Goal: Information Seeking & Learning: Learn about a topic

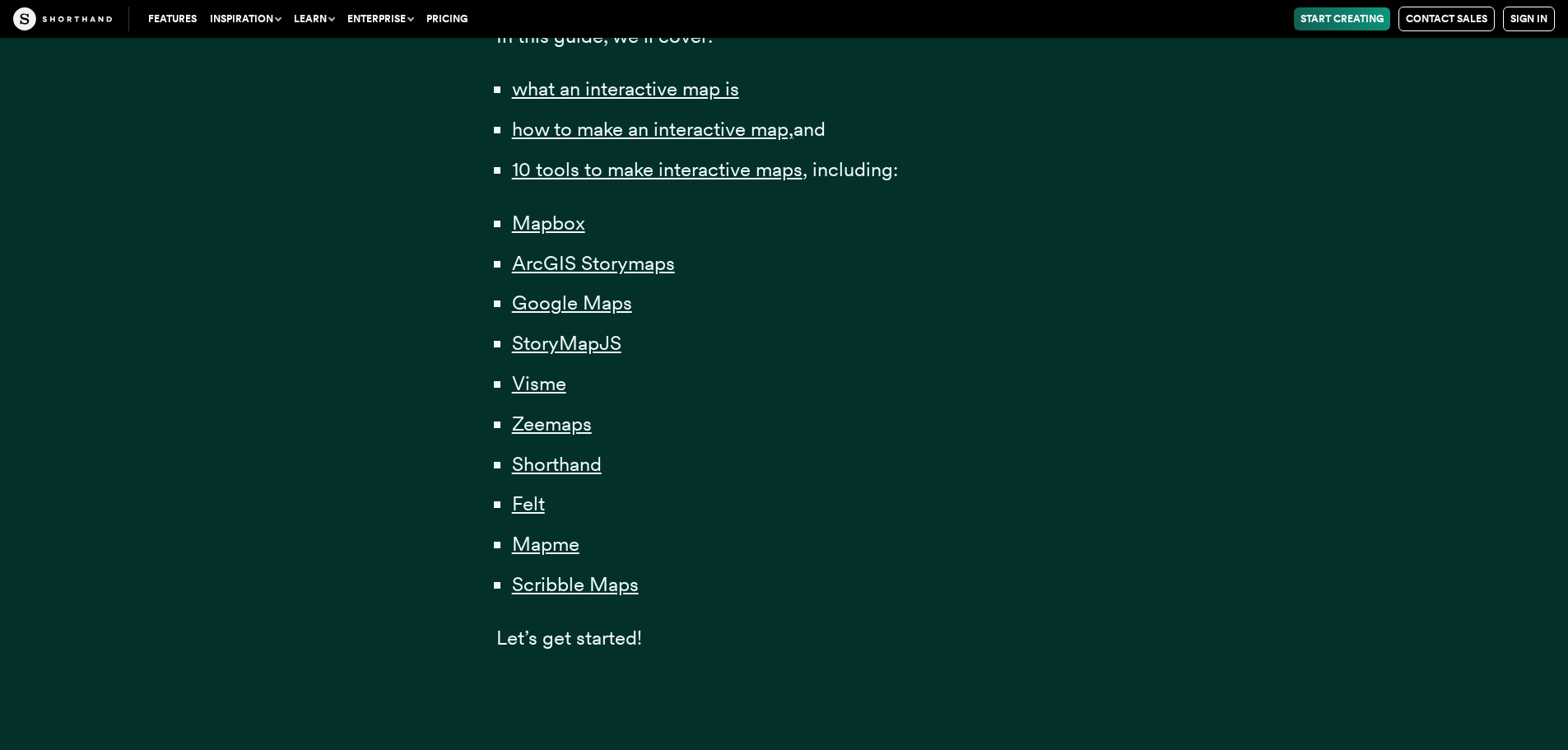
scroll to position [1153, 0]
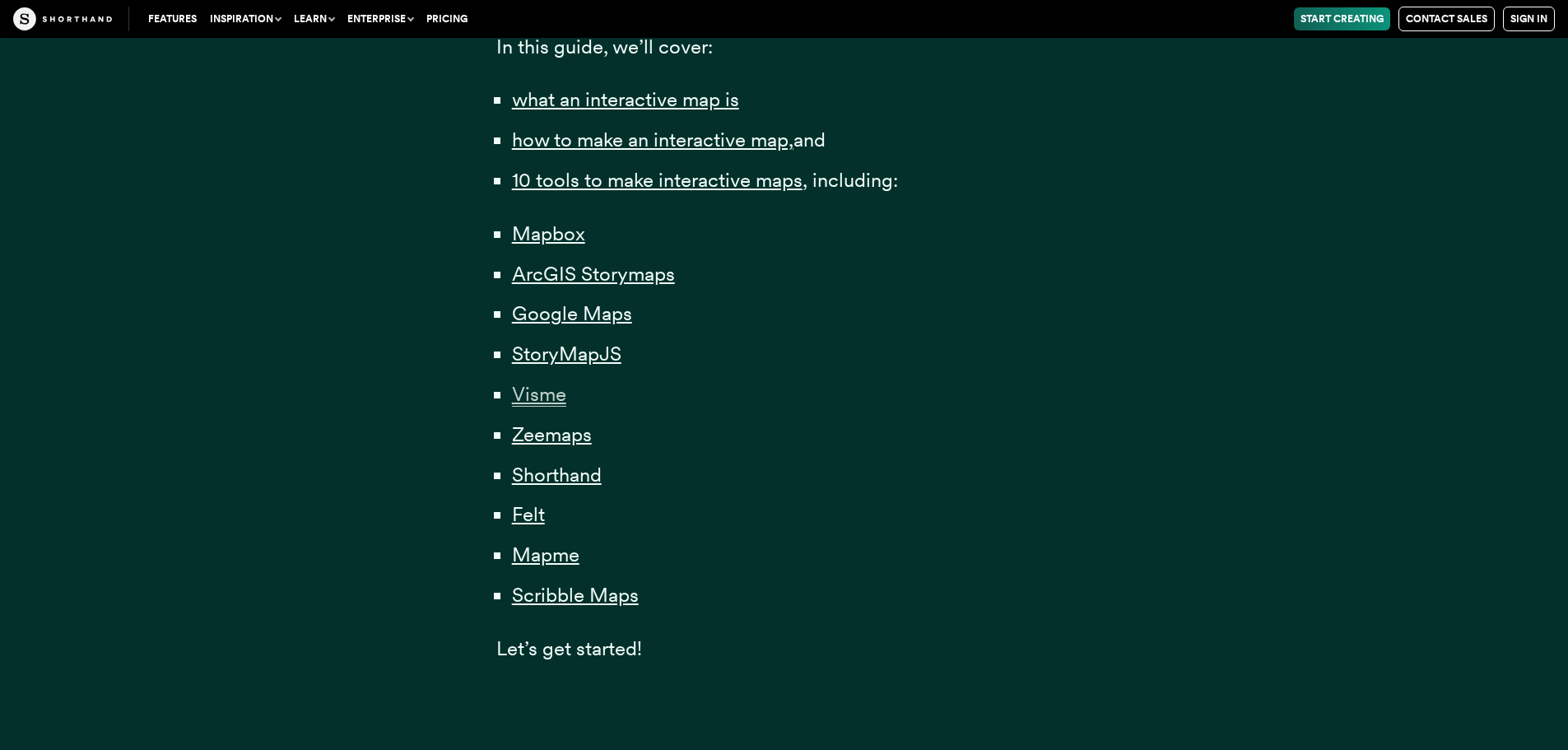
drag, startPoint x: 545, startPoint y: 390, endPoint x: 551, endPoint y: 428, distance: 38.5
drag, startPoint x: 551, startPoint y: 436, endPoint x: 556, endPoint y: 477, distance: 41.3
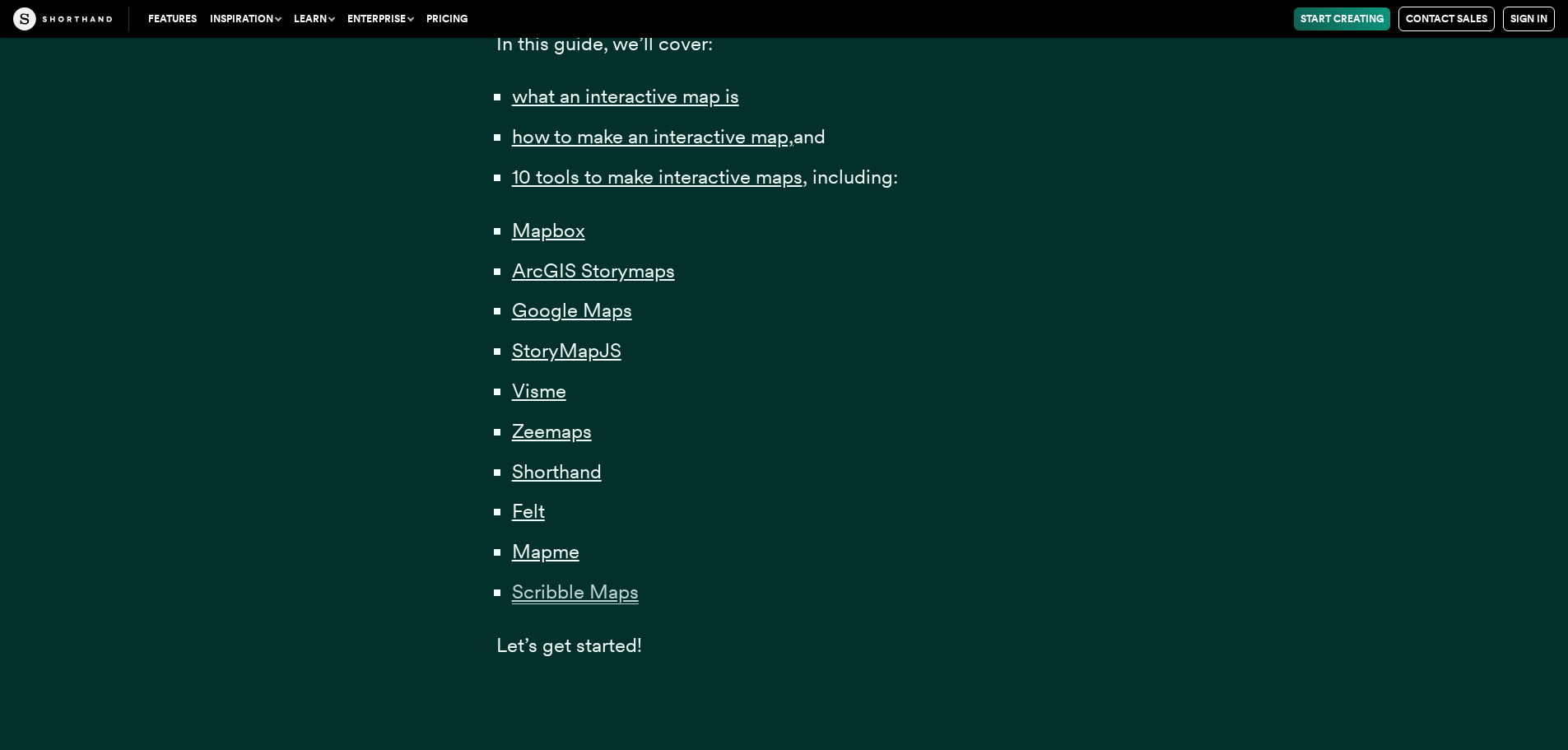
scroll to position [1159, 0]
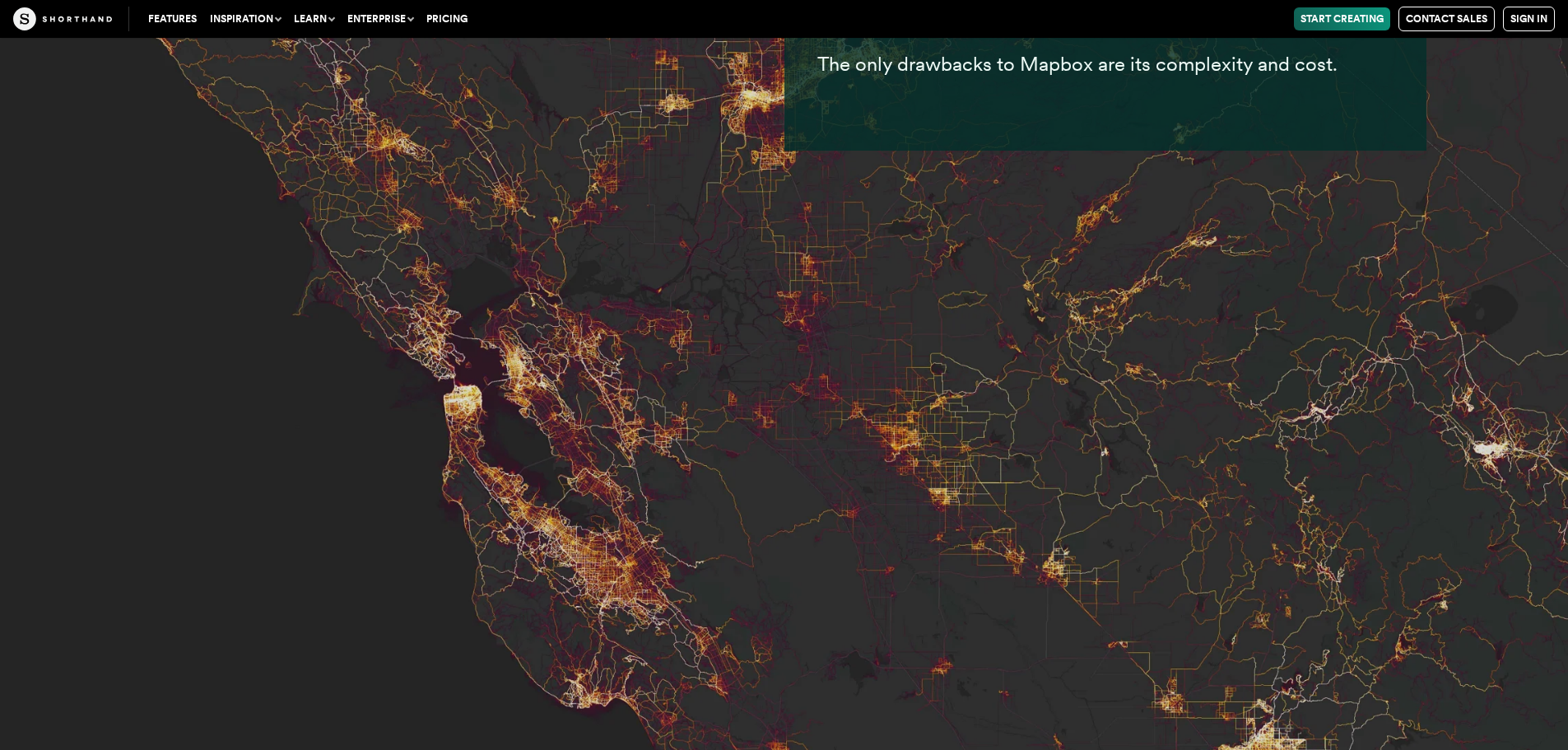
scroll to position [7530, 0]
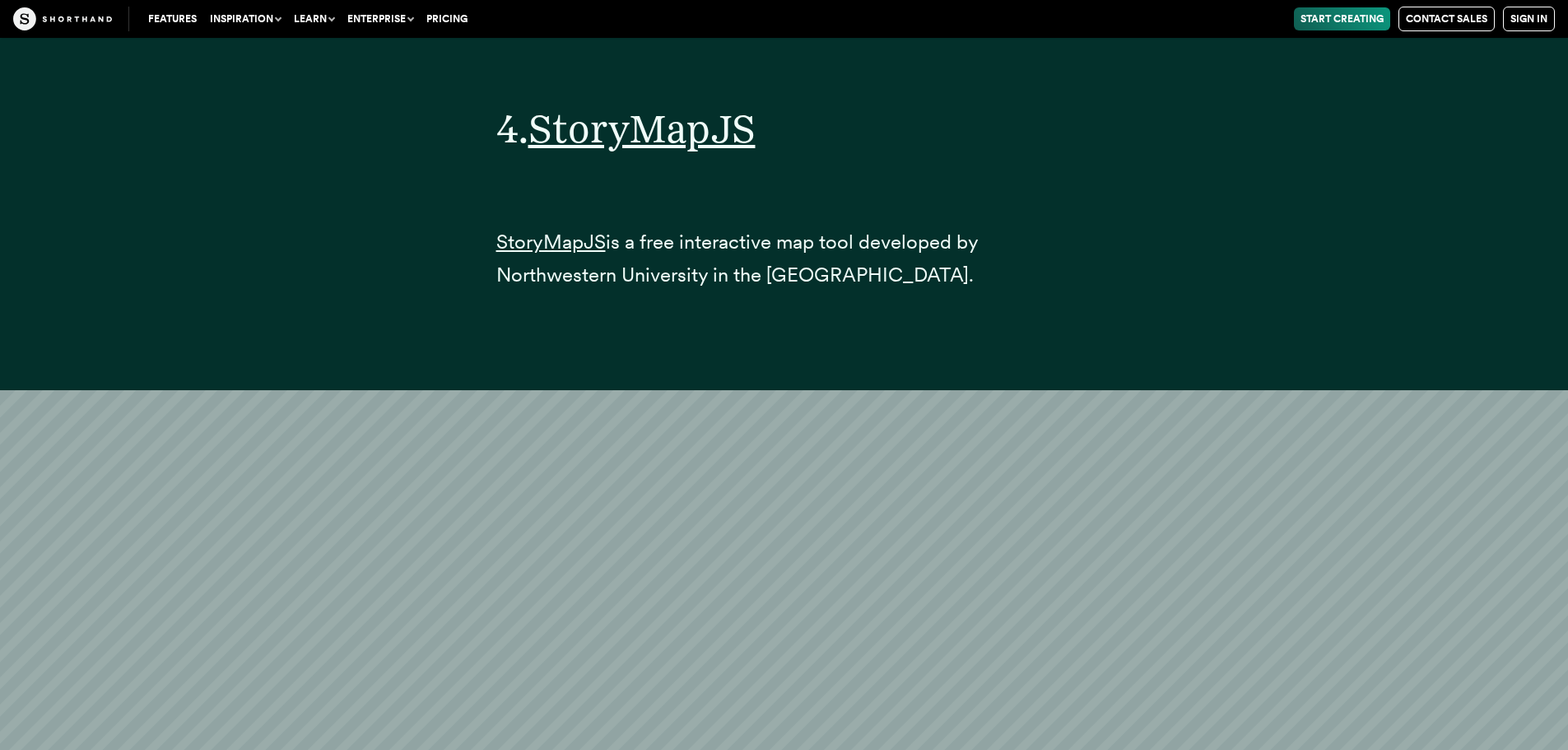
scroll to position [18575, 0]
